Goal: Book appointment/travel/reservation

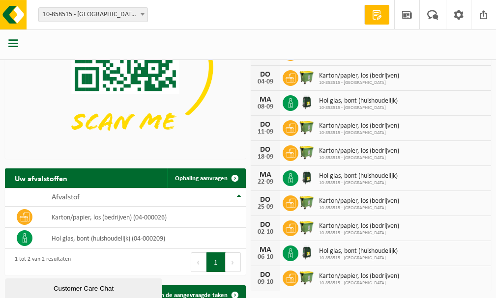
scroll to position [111, 0]
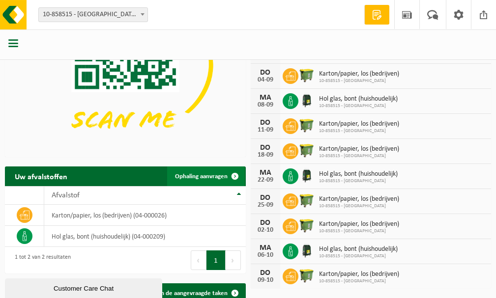
click at [209, 179] on span "Ophaling aanvragen" at bounding box center [201, 176] width 53 height 6
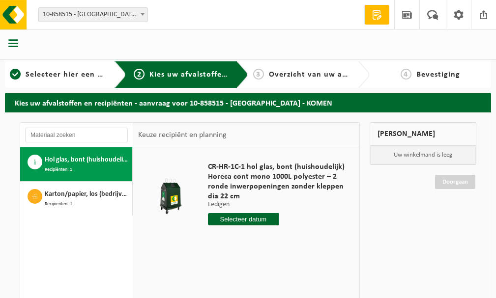
click at [262, 219] on input "text" at bounding box center [243, 219] width 71 height 12
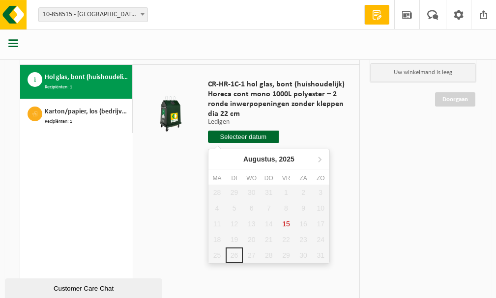
scroll to position [66, 0]
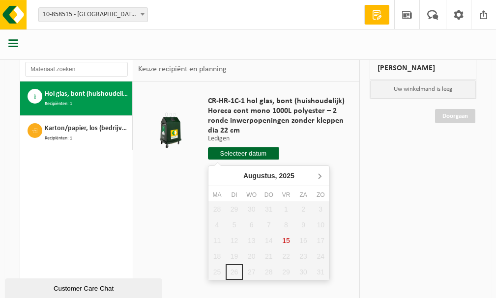
click at [321, 178] on icon at bounding box center [320, 176] width 16 height 16
click at [216, 212] on div "1" at bounding box center [216, 209] width 17 height 16
type input "Van [DATE]"
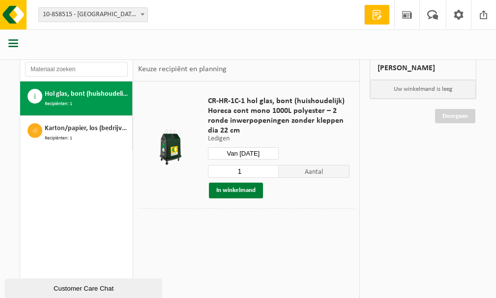
click at [254, 193] on button "In winkelmand" at bounding box center [236, 191] width 54 height 16
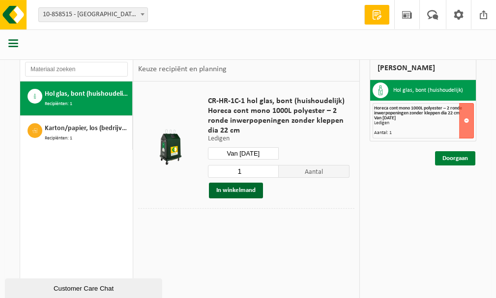
click at [463, 160] on link "Doorgaan" at bounding box center [455, 158] width 40 height 14
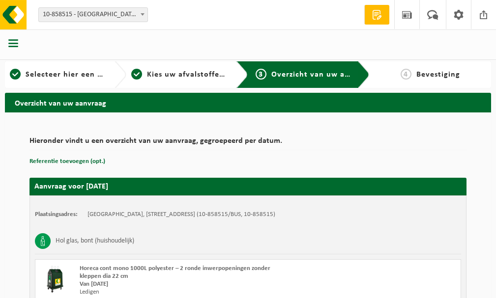
click at [495, 223] on html "Vestiging: 10-858515 - ZWAANHOF - KOMEN 10-858515 - [GEOGRAPHIC_DATA] - KOMEN W…" at bounding box center [248, 149] width 496 height 298
